Goal: Information Seeking & Learning: Learn about a topic

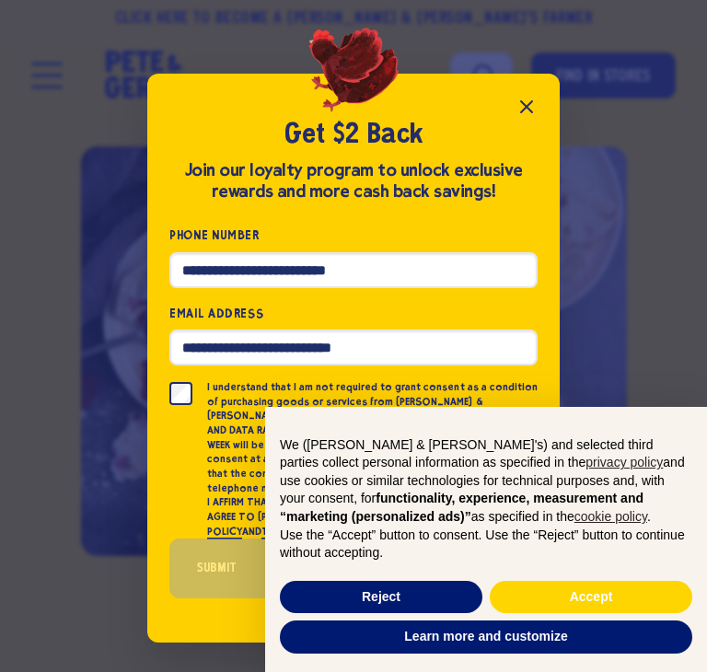
scroll to position [105, 0]
click at [538, 110] on icon "Close popup" at bounding box center [527, 107] width 22 height 22
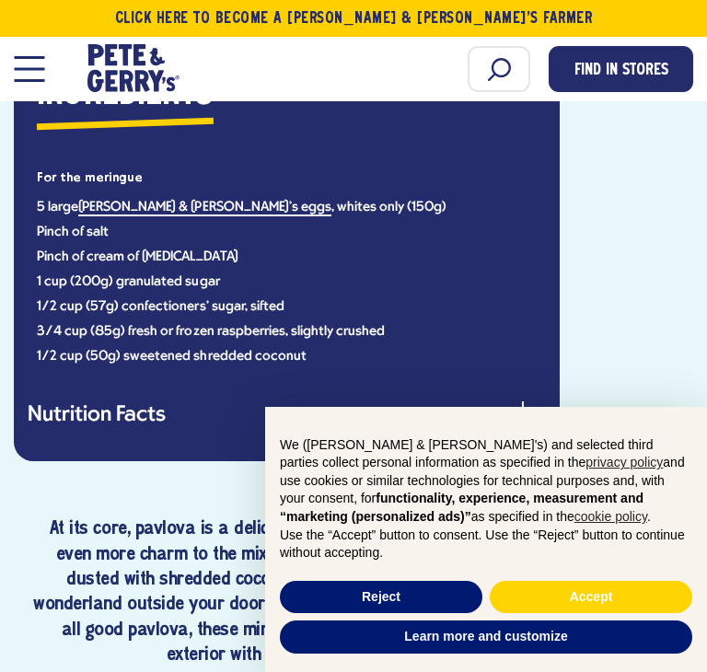
scroll to position [1322, 0]
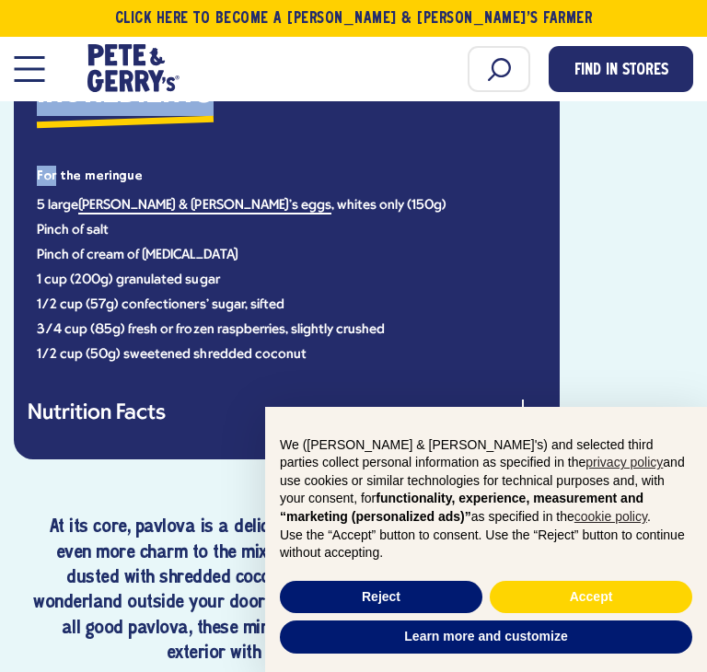
drag, startPoint x: 39, startPoint y: 282, endPoint x: 69, endPoint y: 398, distance: 119.9
click at [68, 398] on div "Ingredients For the meringue 5 large Pete & Gerry's eggs , whites only (150g) P…" at bounding box center [287, 248] width 546 height 424
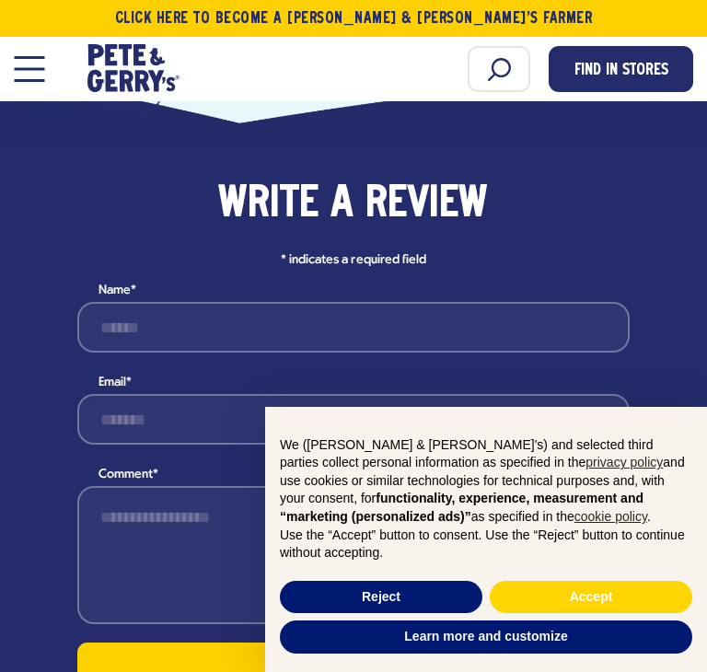
scroll to position [3272, 0]
